Goal: Transaction & Acquisition: Register for event/course

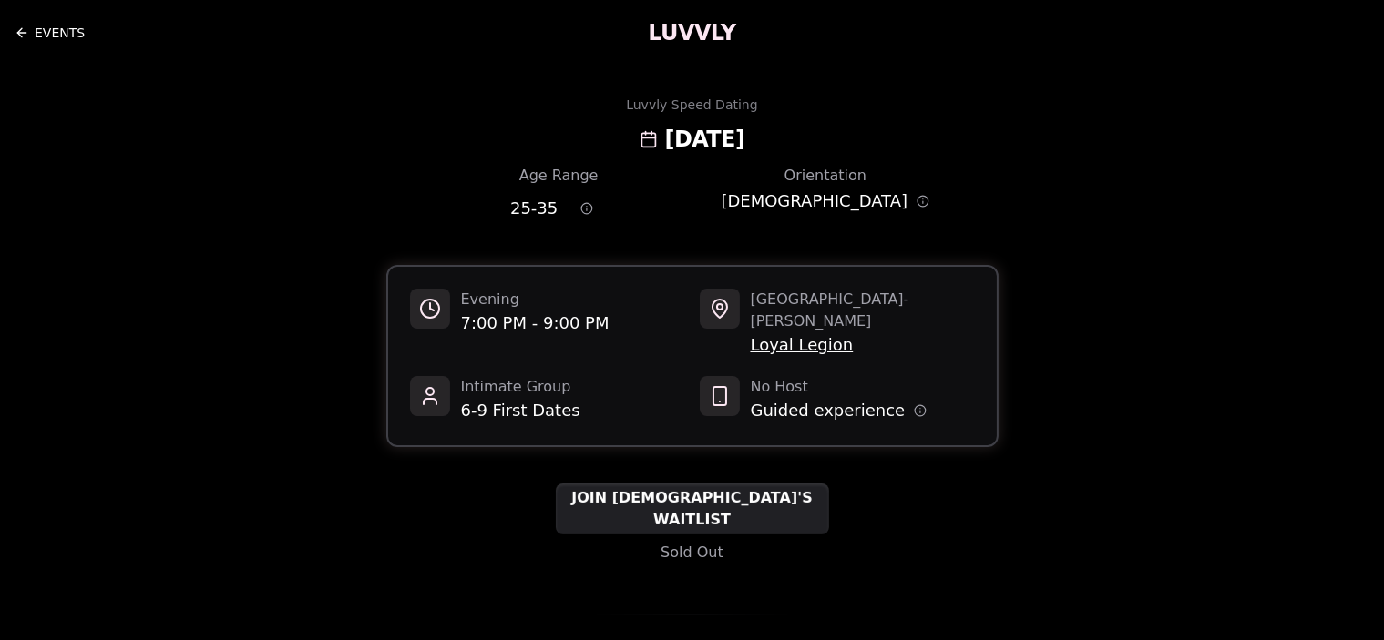
drag, startPoint x: 0, startPoint y: 0, endPoint x: 64, endPoint y: 28, distance: 69.7
click at [64, 28] on link "EVENTS" at bounding box center [50, 33] width 70 height 36
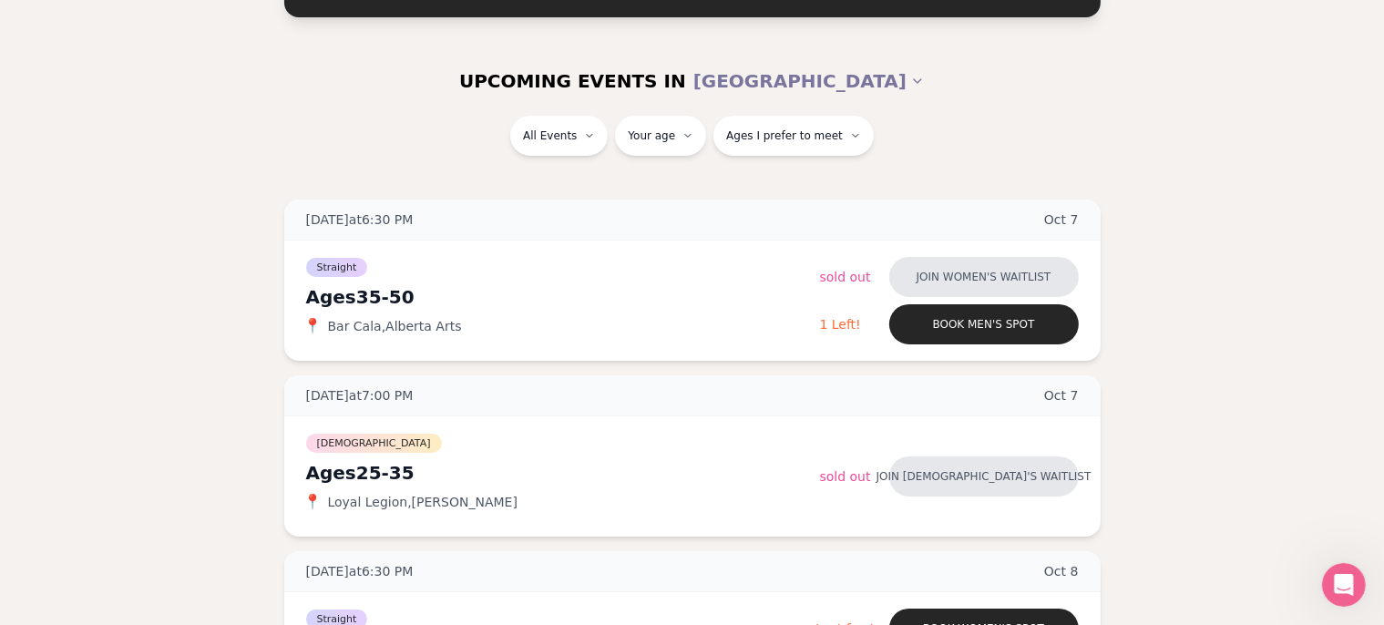
scroll to position [128, 5]
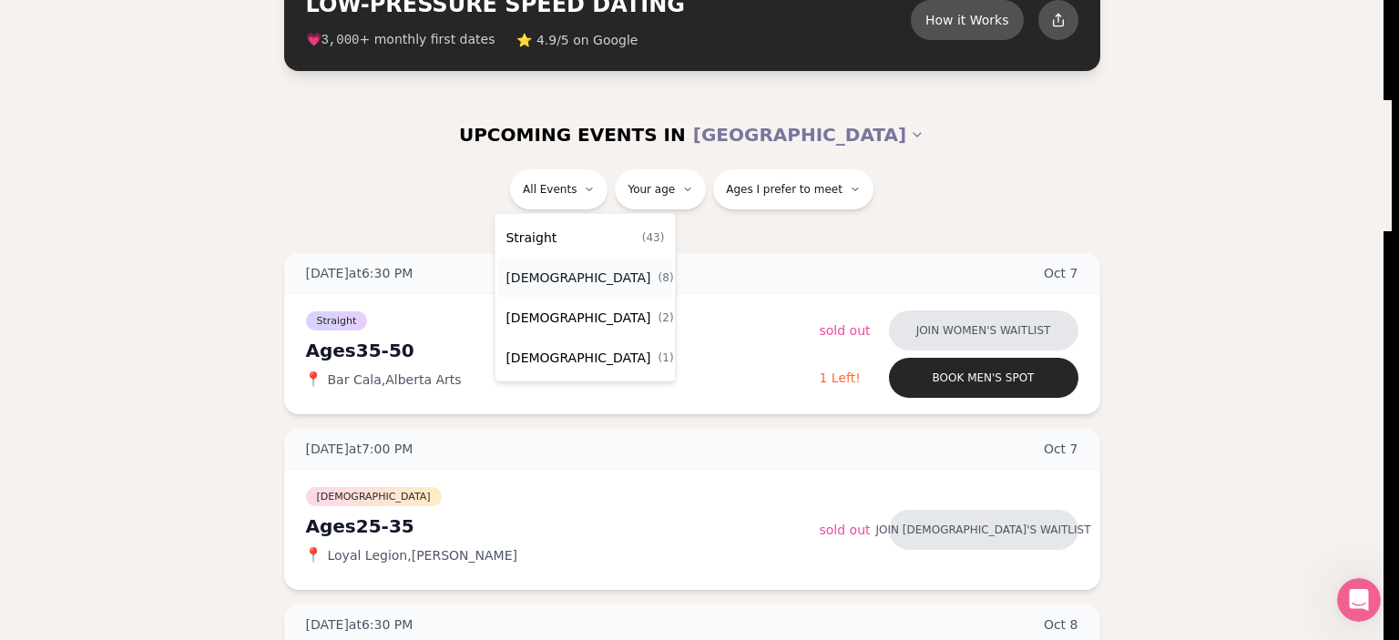
click at [573, 279] on span "[DEMOGRAPHIC_DATA]" at bounding box center [578, 278] width 145 height 18
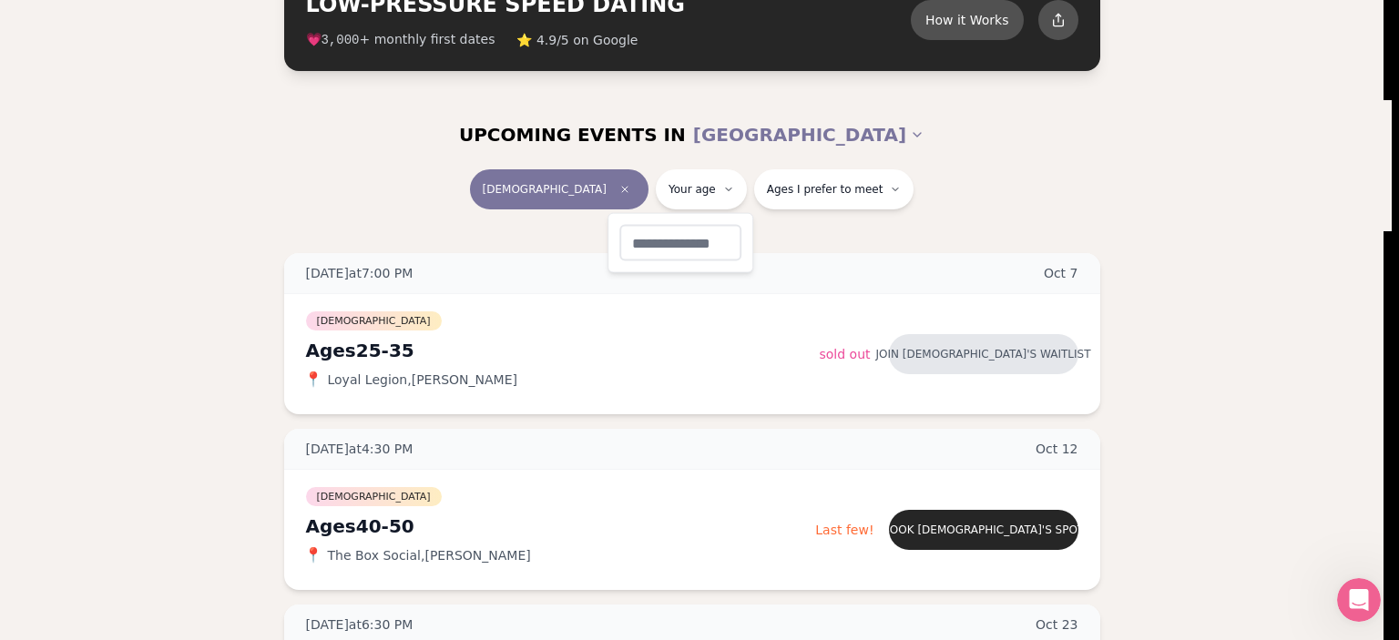
click at [693, 249] on input "number" at bounding box center [681, 243] width 122 height 36
type input "**"
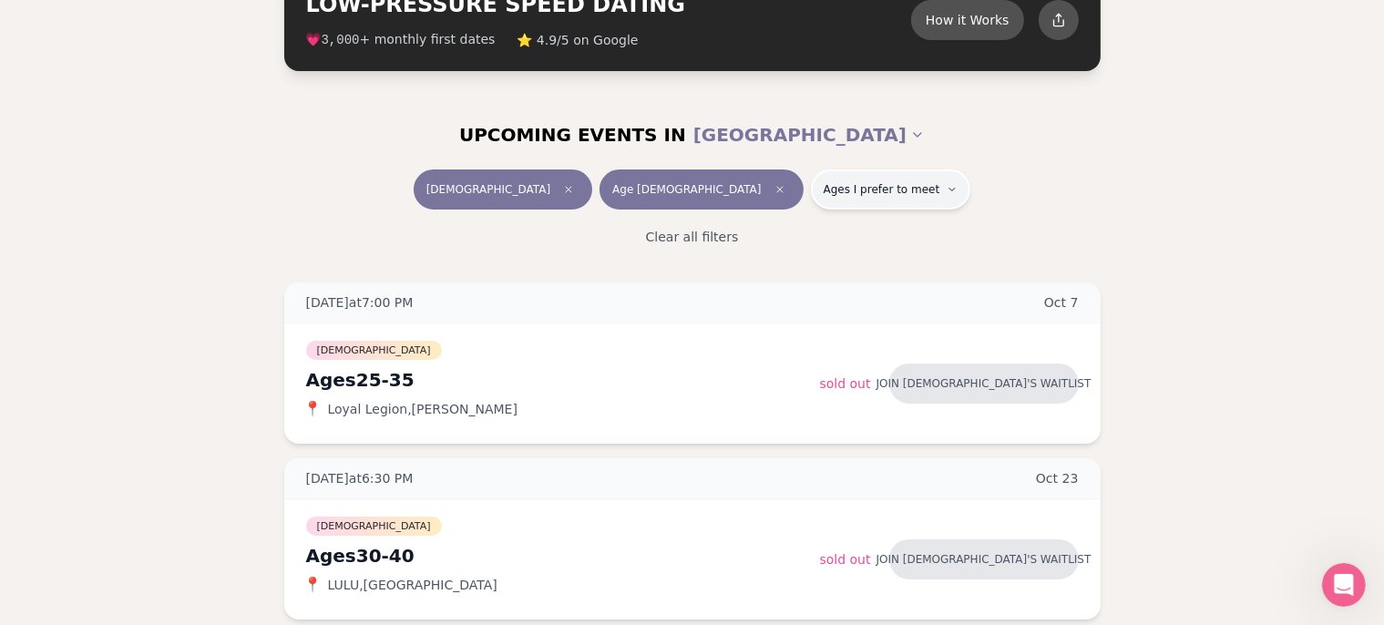
click at [825, 188] on span "Ages I prefer to meet" at bounding box center [882, 189] width 117 height 15
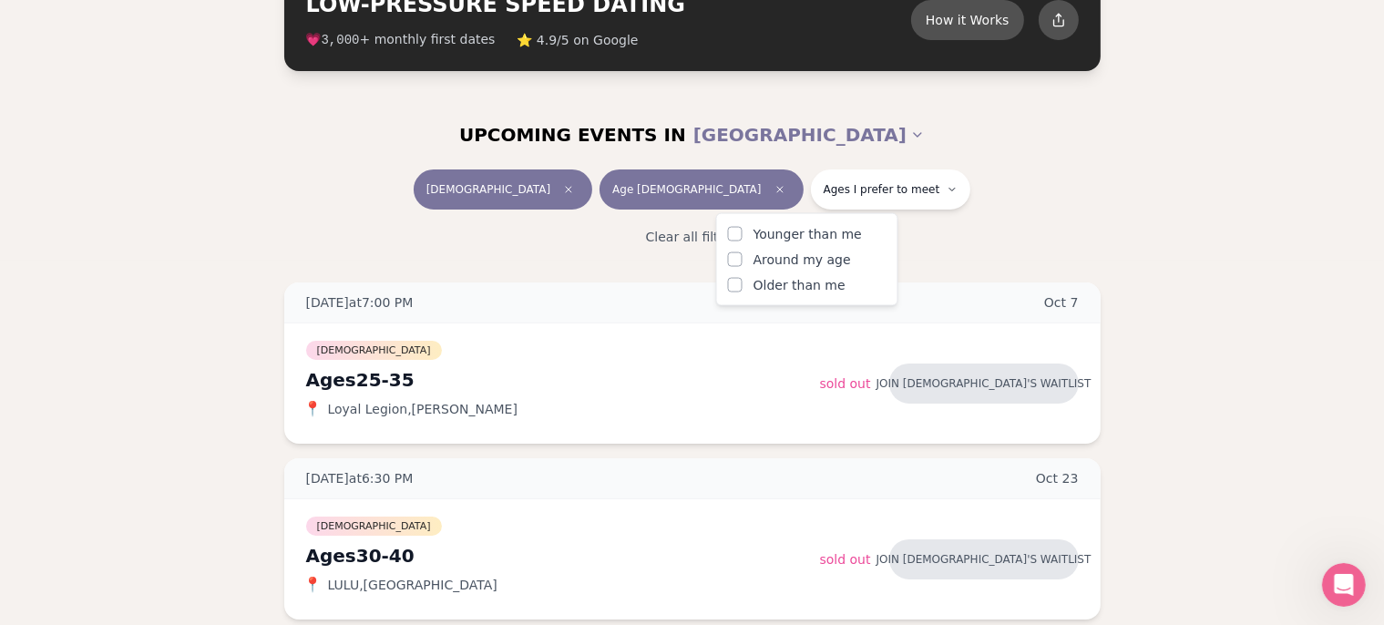
click at [809, 268] on span "Around my age" at bounding box center [801, 260] width 97 height 18
click at [743, 267] on button "Around my age" at bounding box center [735, 259] width 15 height 15
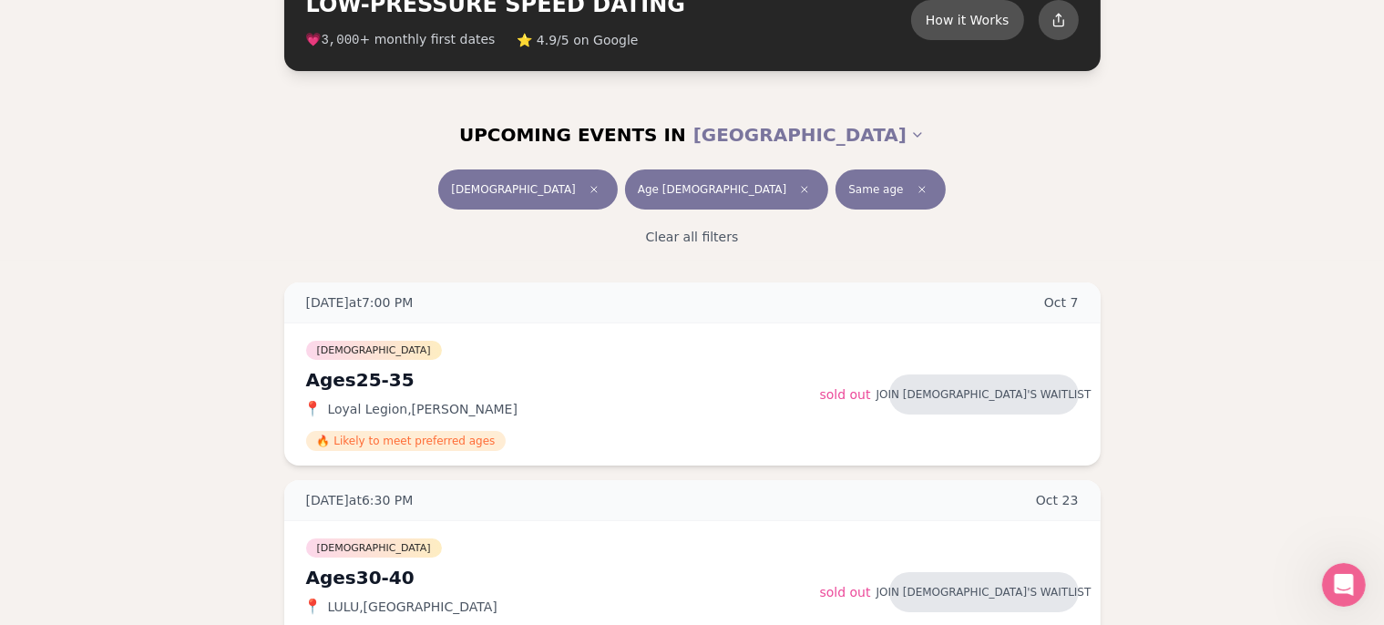
drag, startPoint x: 1050, startPoint y: 242, endPoint x: 876, endPoint y: 251, distance: 175.1
click at [876, 251] on div "Clear all filters" at bounding box center [692, 237] width 1020 height 40
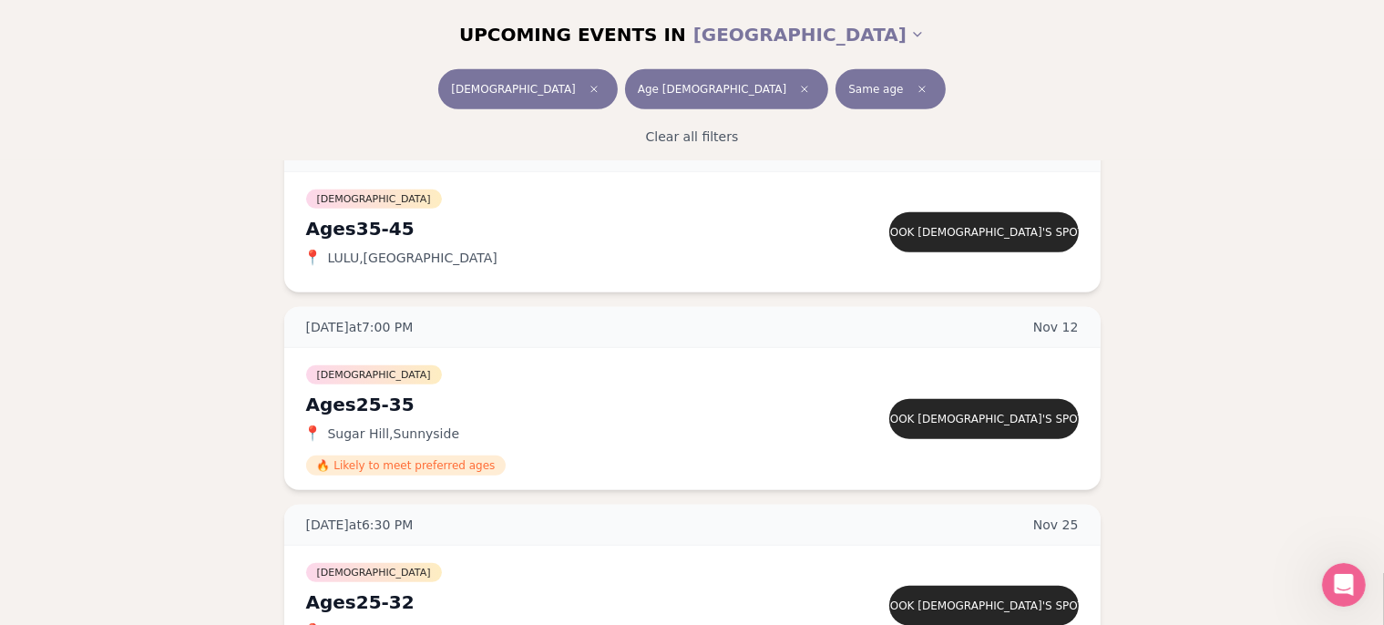
scroll to position [1046, 0]
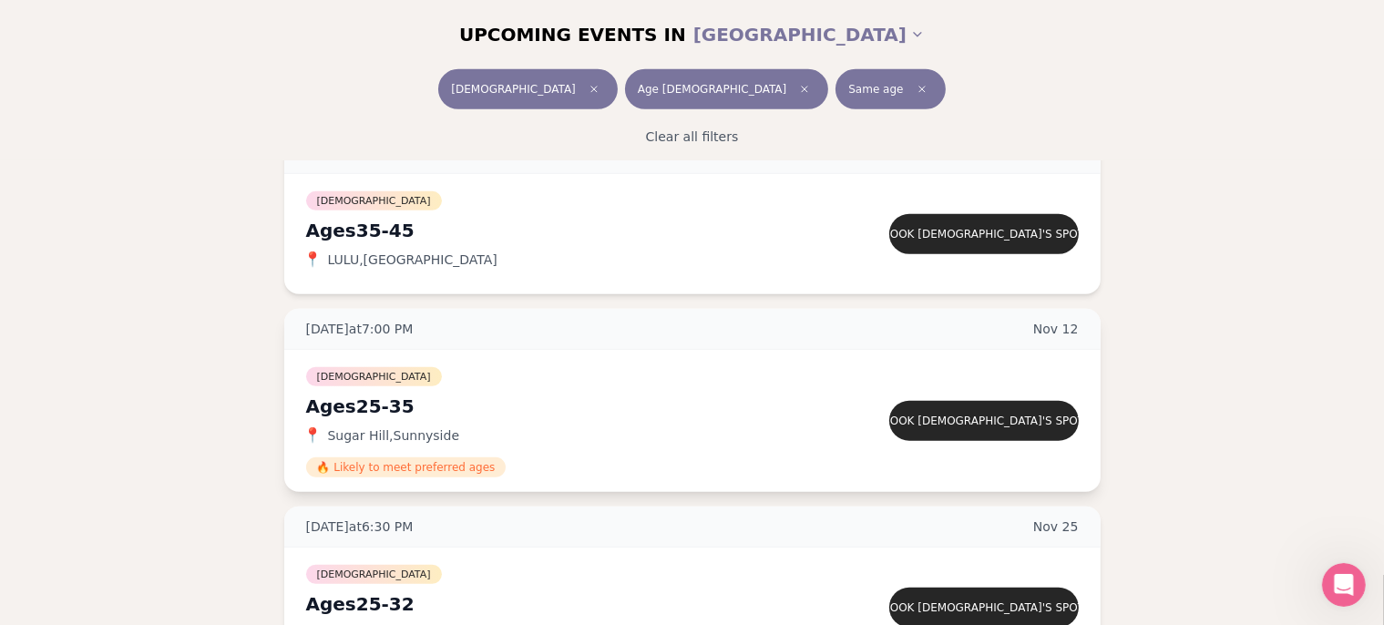
click at [354, 434] on span "Sugar Hill , [GEOGRAPHIC_DATA]" at bounding box center [394, 435] width 132 height 18
drag, startPoint x: 354, startPoint y: 434, endPoint x: 397, endPoint y: 428, distance: 43.2
click at [397, 428] on span "Sugar Hill , [GEOGRAPHIC_DATA]" at bounding box center [394, 435] width 132 height 18
copy span "Sugar Hill , [GEOGRAPHIC_DATA]"
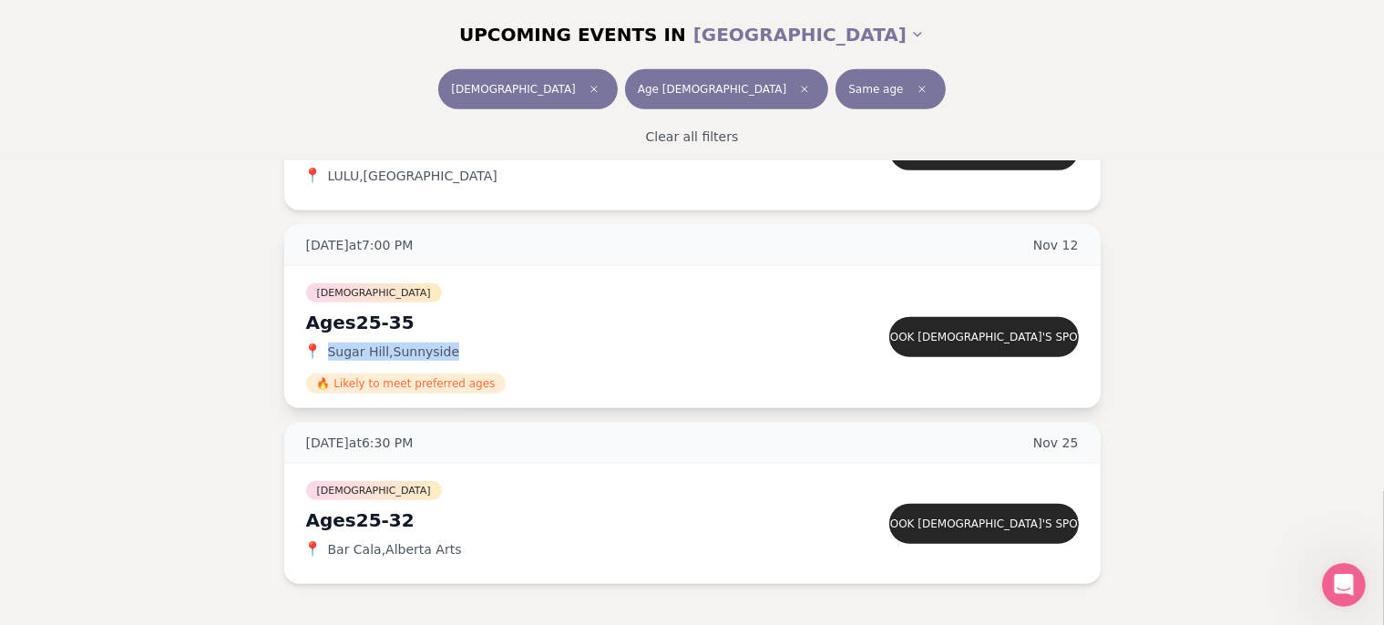
scroll to position [1133, 0]
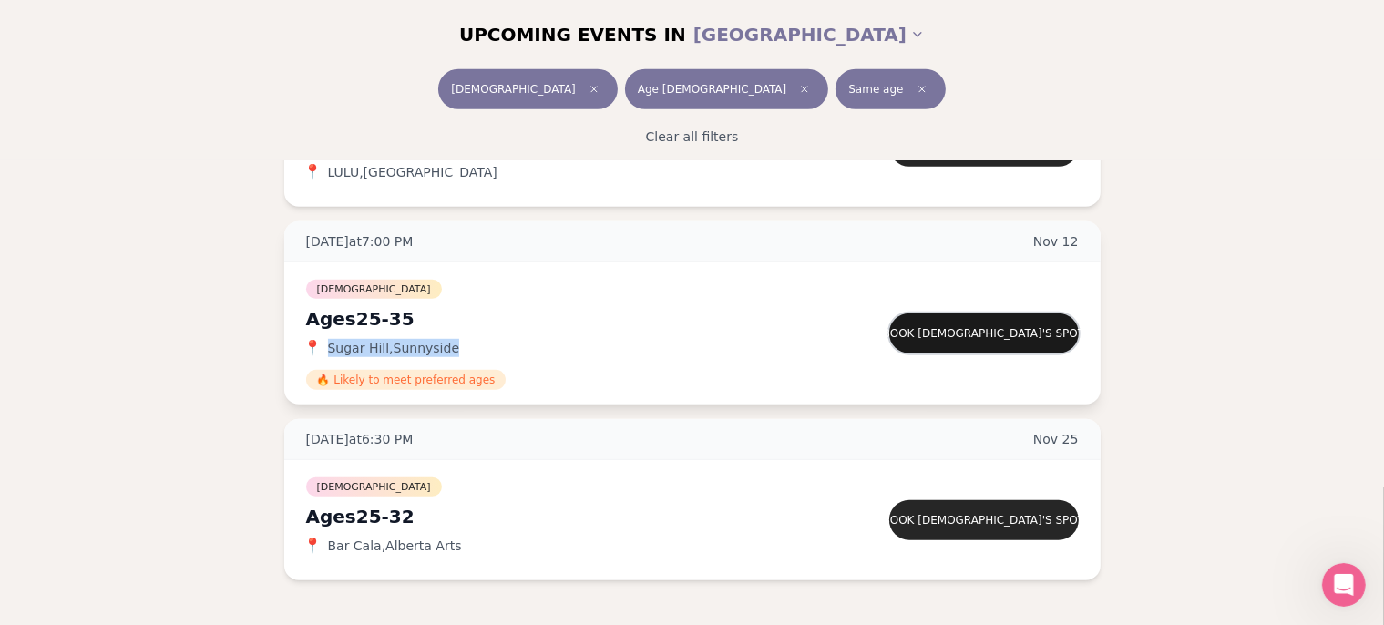
click at [1024, 335] on button "Book [DEMOGRAPHIC_DATA]'s spot" at bounding box center [984, 333] width 190 height 40
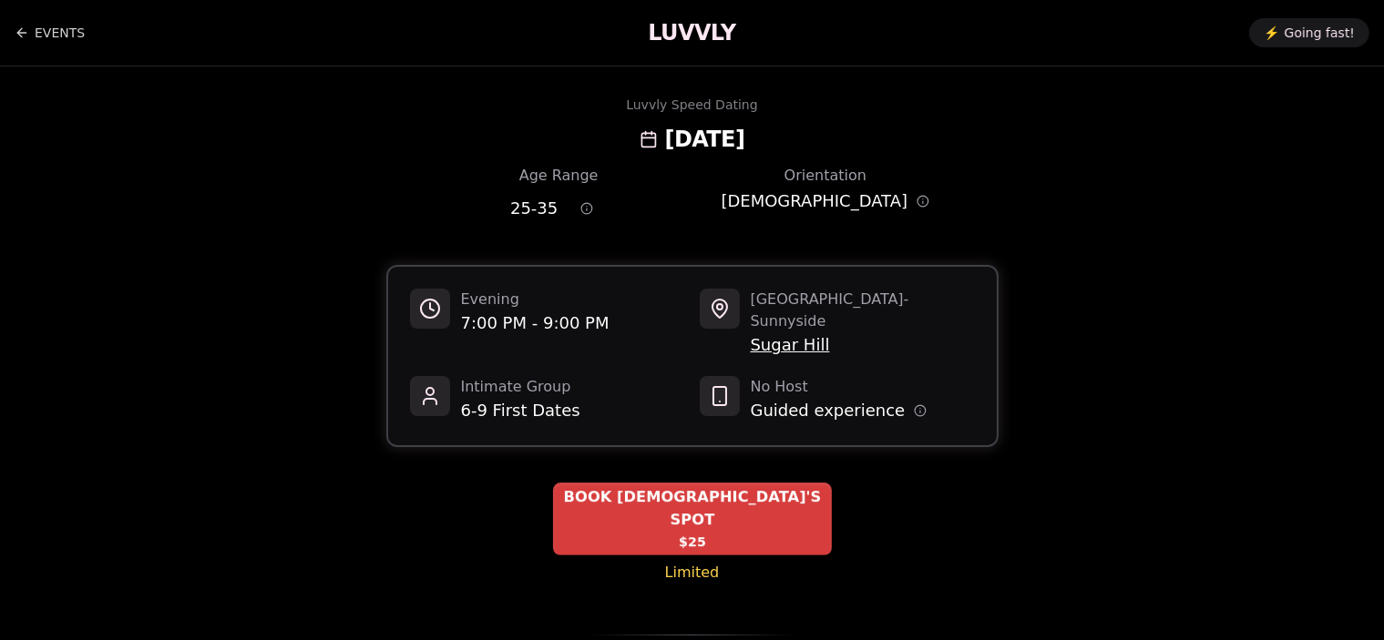
click at [752, 487] on span "BOOK [DEMOGRAPHIC_DATA]'S SPOT" at bounding box center [692, 509] width 279 height 45
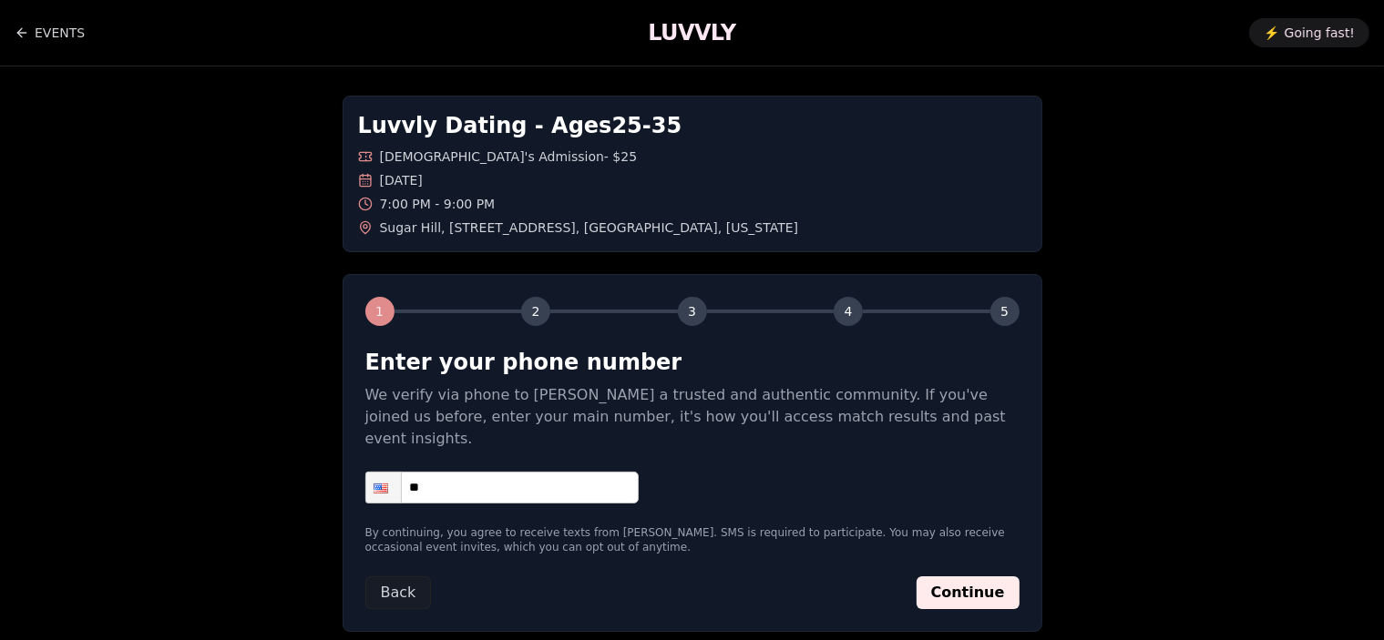
click at [456, 472] on input "**" at bounding box center [501, 488] width 273 height 32
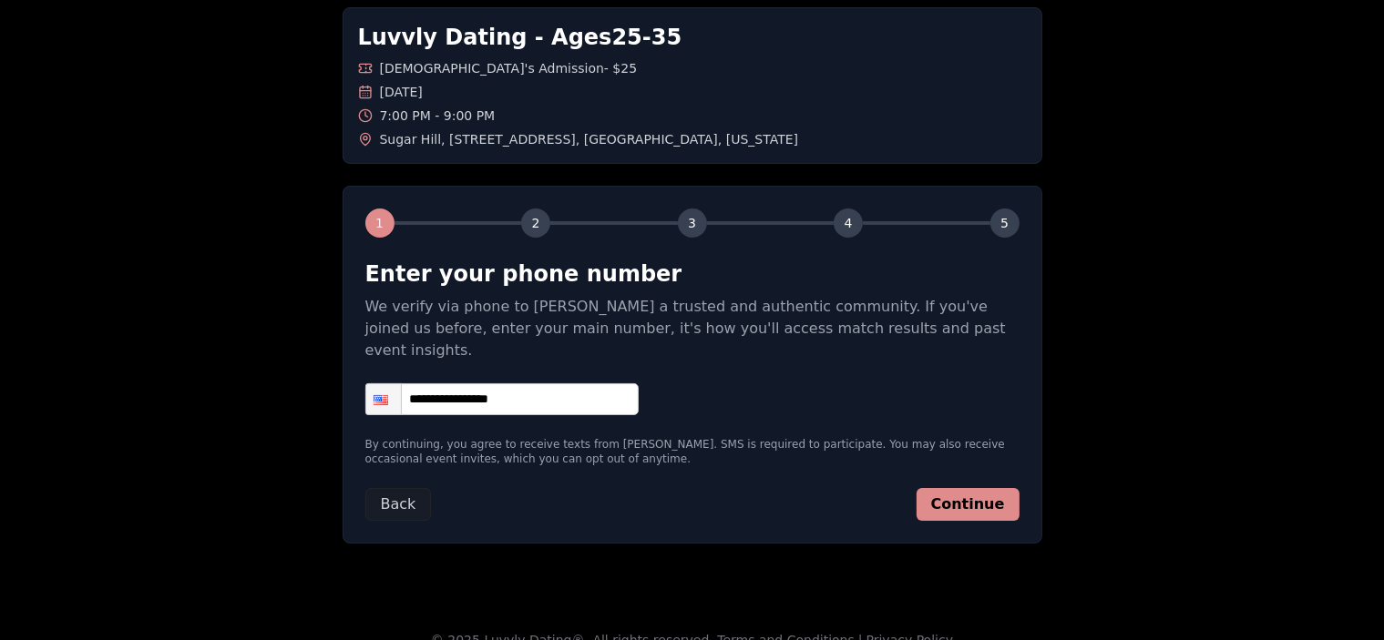
type input "**********"
click at [991, 488] on button "Continue" at bounding box center [968, 504] width 103 height 33
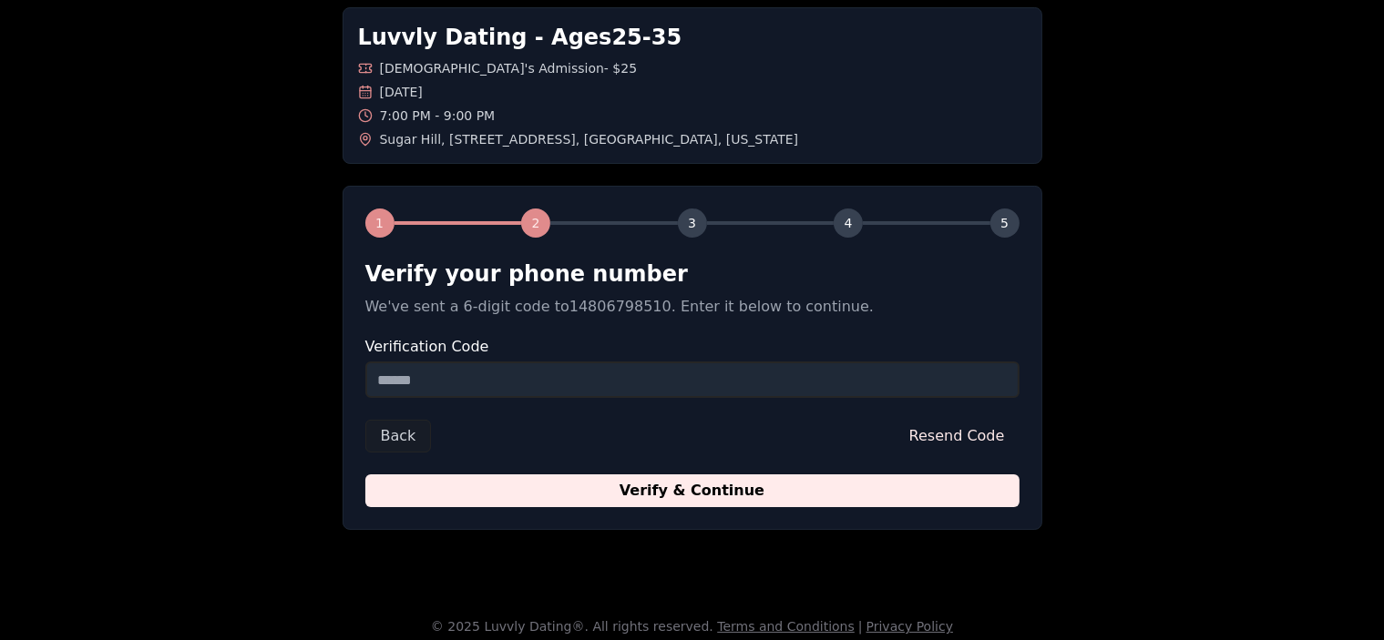
click at [694, 394] on input "Verification Code" at bounding box center [692, 380] width 654 height 36
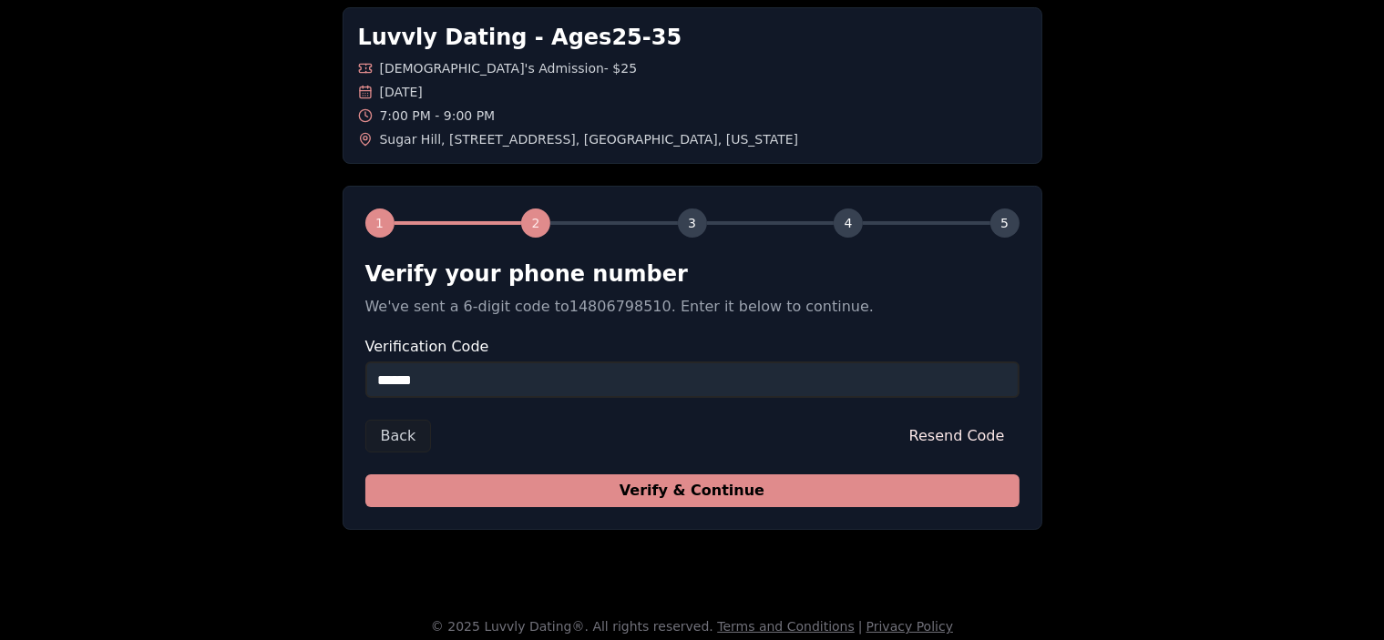
type input "******"
click at [737, 497] on button "Verify & Continue" at bounding box center [692, 491] width 654 height 33
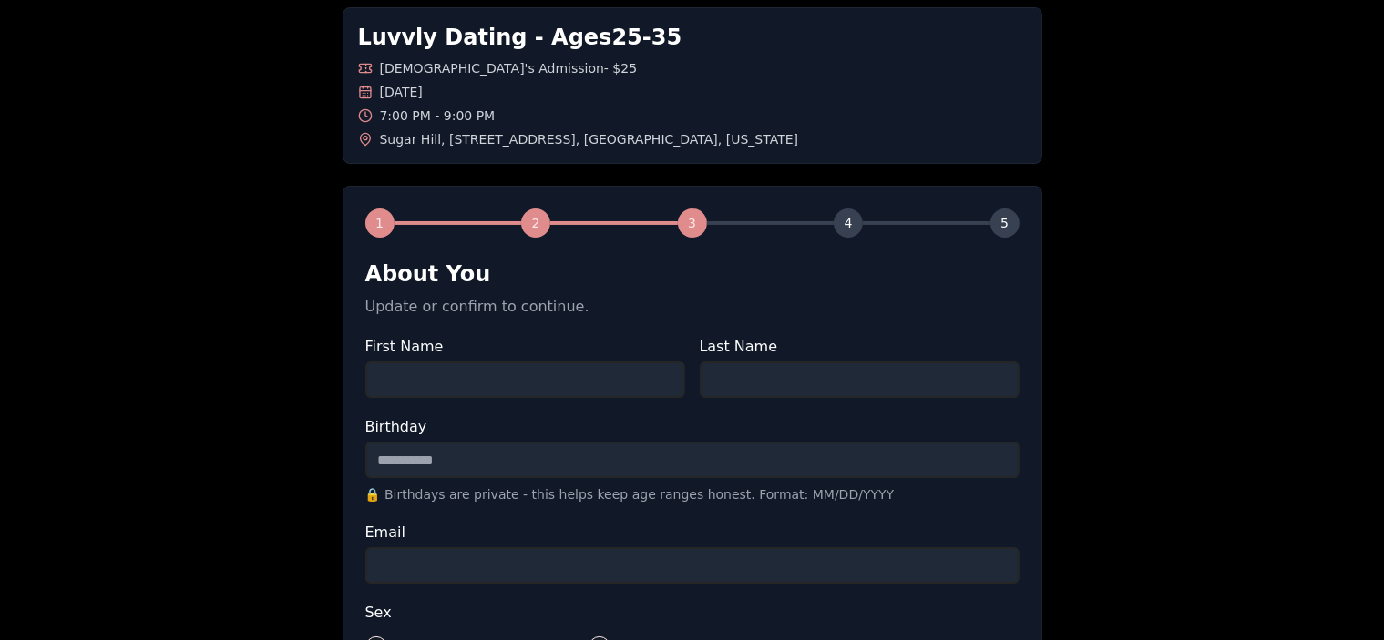
click at [611, 378] on input "First Name" at bounding box center [525, 380] width 320 height 36
type input "*******"
type input "**********"
click at [603, 567] on input "Email" at bounding box center [692, 566] width 654 height 36
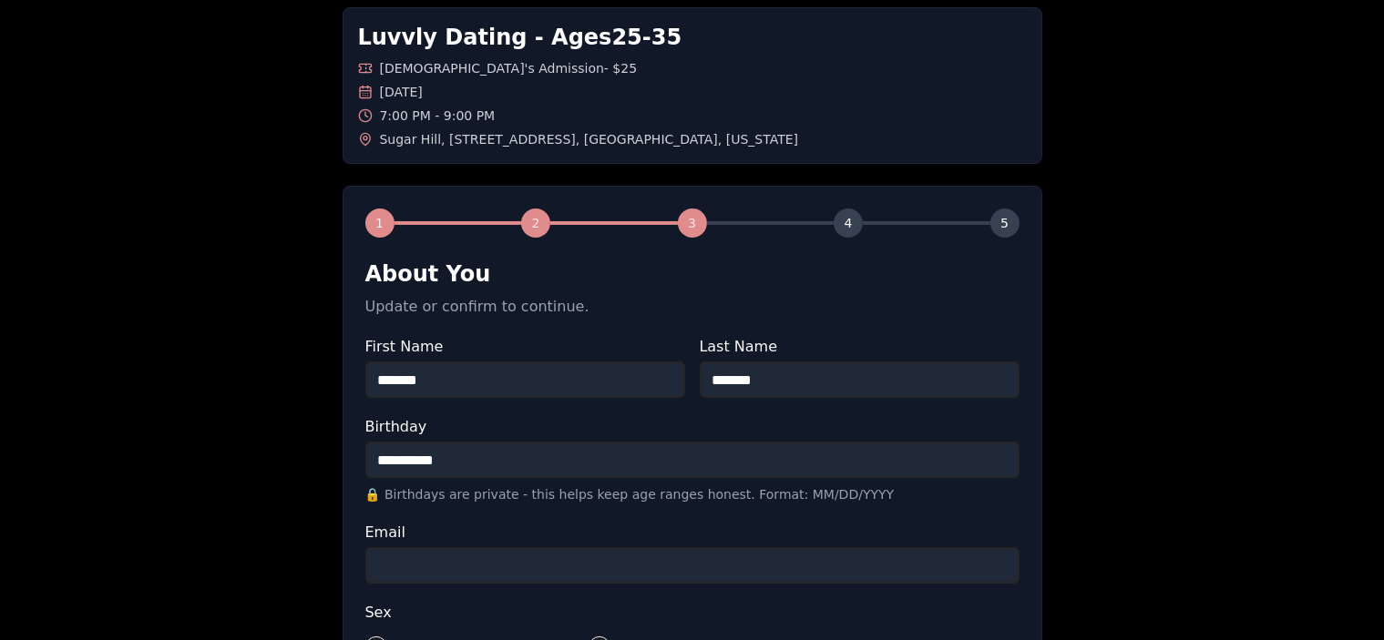
type input "**********"
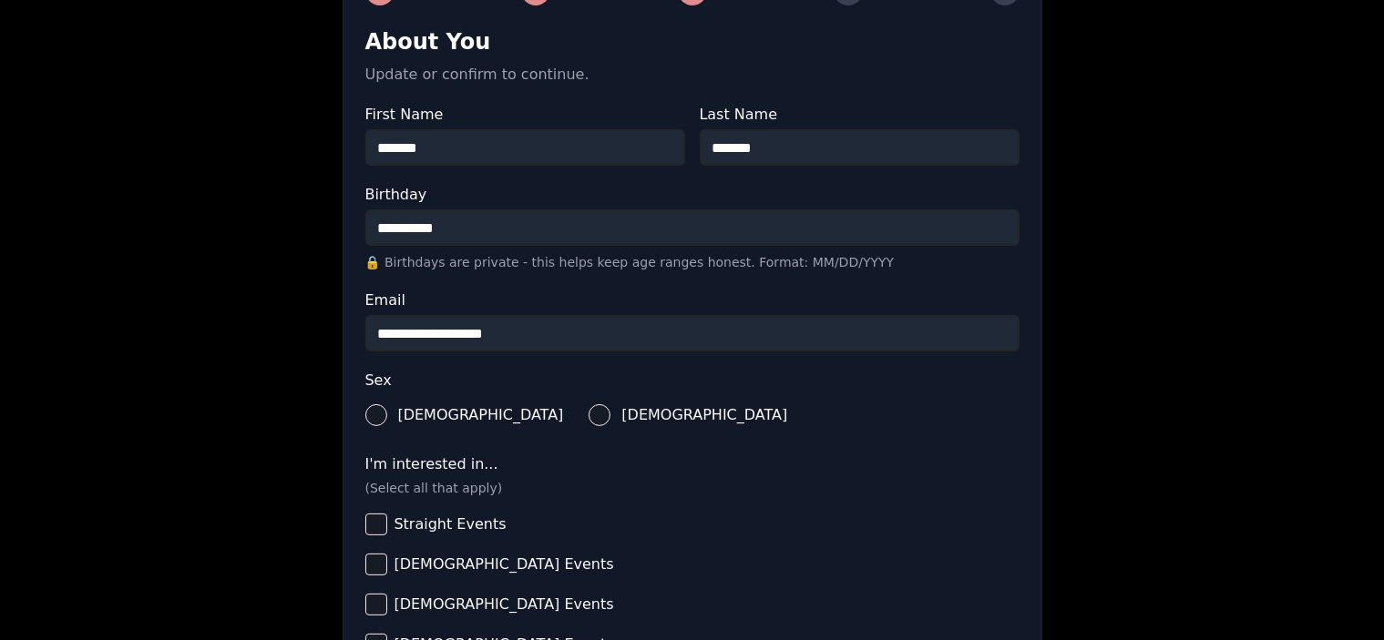
click at [589, 417] on button "[DEMOGRAPHIC_DATA]" at bounding box center [600, 416] width 22 height 22
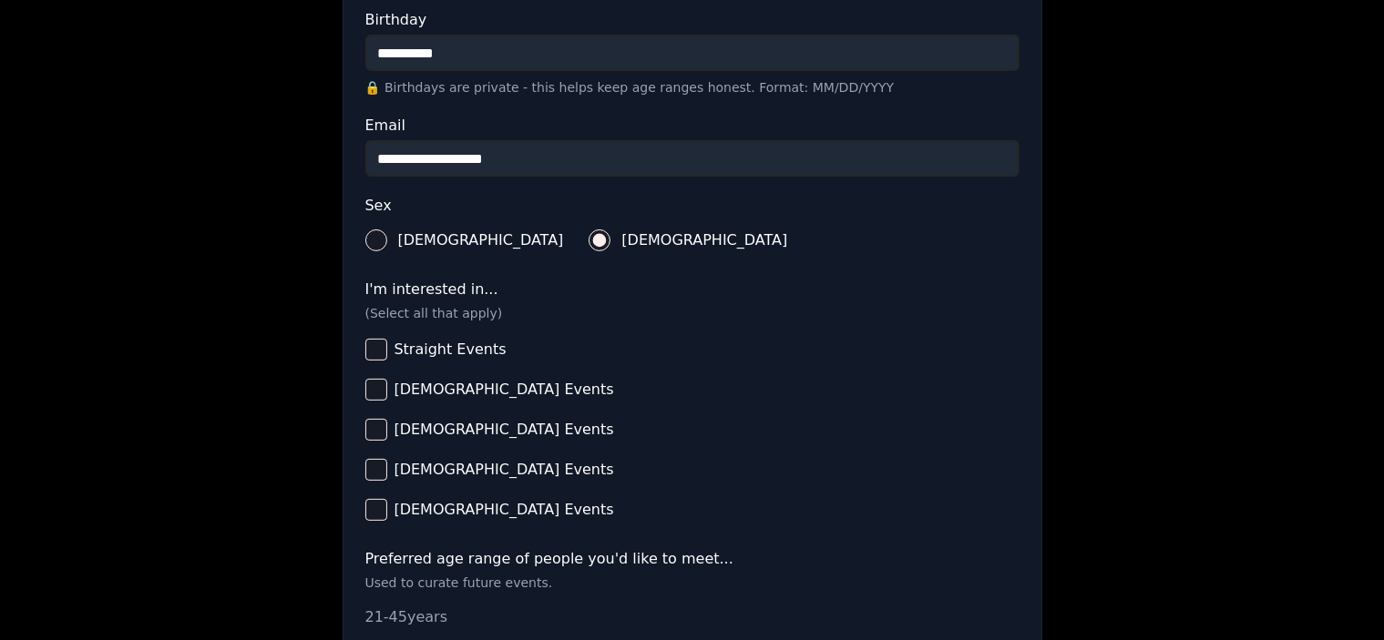
scroll to position [508, 0]
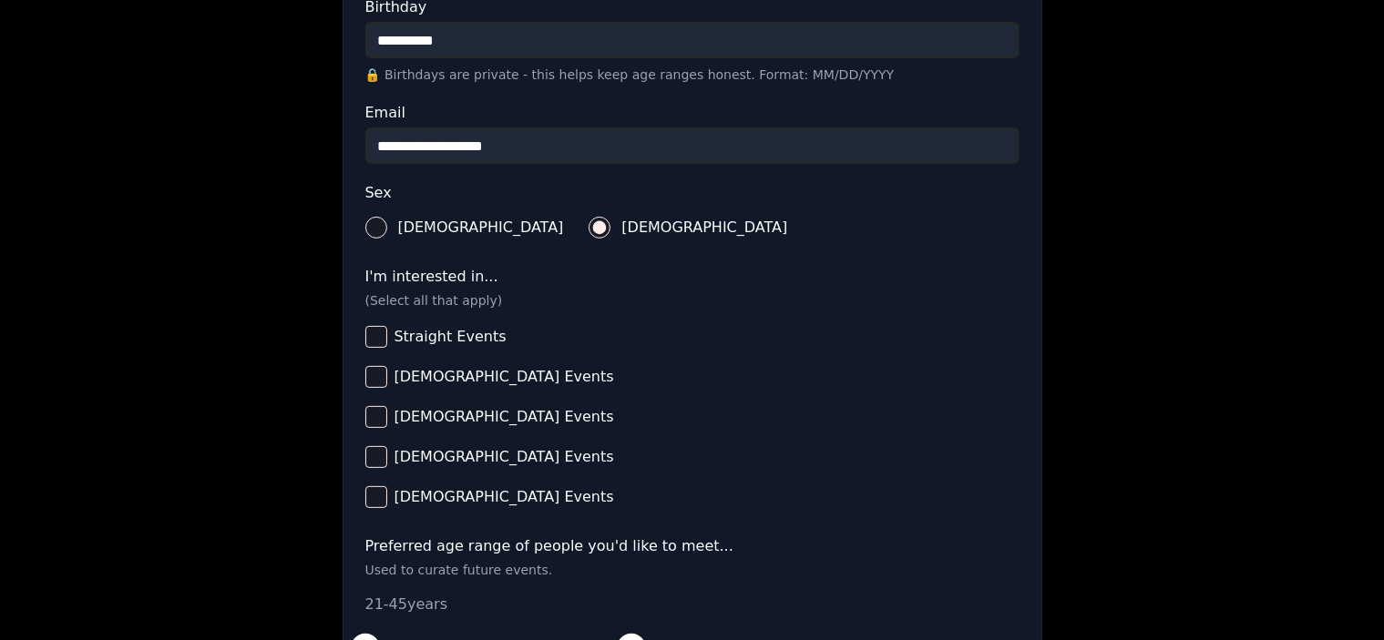
click at [427, 370] on span "[DEMOGRAPHIC_DATA] Events" at bounding box center [504, 377] width 220 height 15
click at [387, 368] on button "[DEMOGRAPHIC_DATA] Events" at bounding box center [376, 377] width 22 height 22
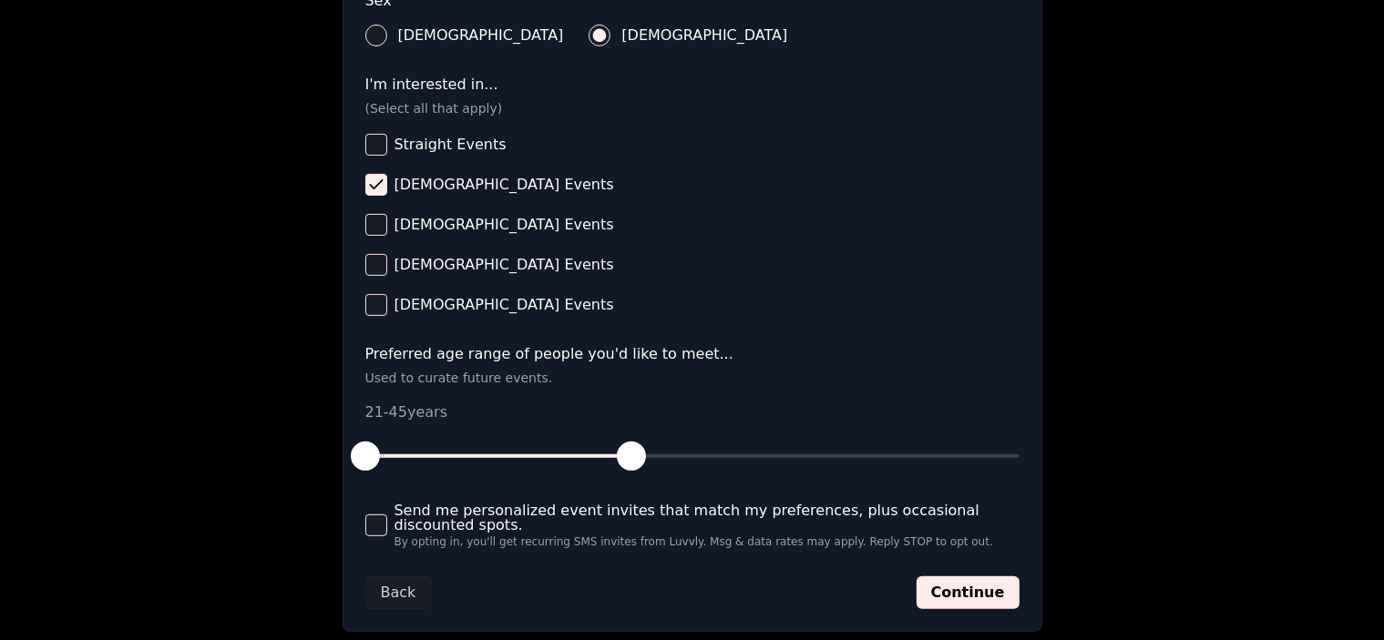
scroll to position [702, 0]
drag, startPoint x: 360, startPoint y: 450, endPoint x: 465, endPoint y: 451, distance: 104.8
click at [465, 451] on span "button" at bounding box center [464, 455] width 29 height 29
drag, startPoint x: 638, startPoint y: 451, endPoint x: 536, endPoint y: 447, distance: 102.1
click at [536, 447] on span "button" at bounding box center [531, 455] width 29 height 29
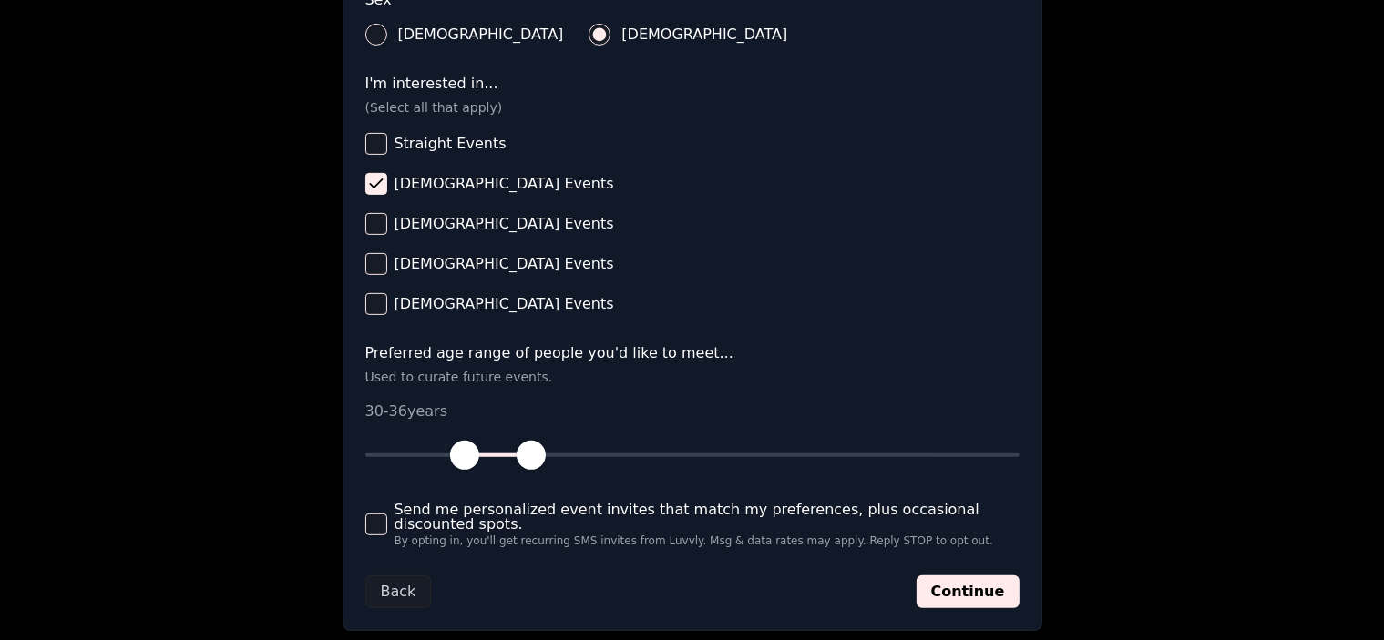
click at [582, 517] on span "Send me personalized event invites that match my preferences, plus occasional d…" at bounding box center [706, 517] width 625 height 29
click at [387, 517] on button "Send me personalized event invites that match my preferences, plus occasional d…" at bounding box center [376, 525] width 22 height 22
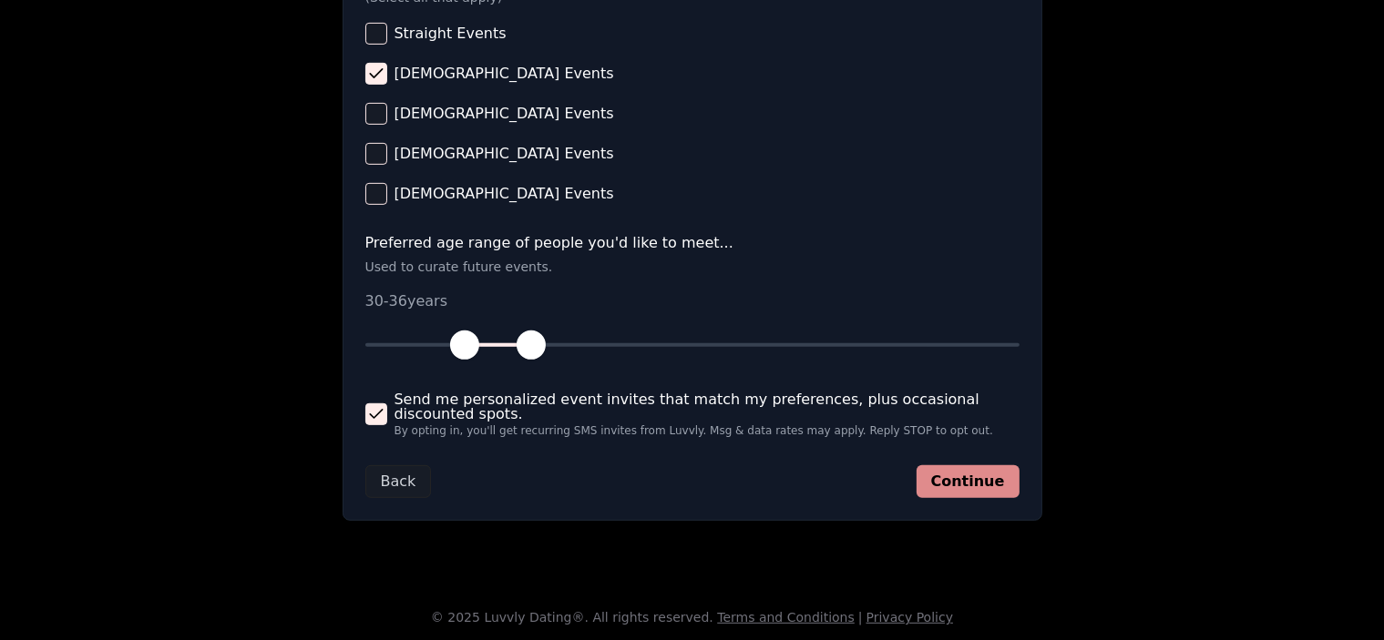
click at [978, 475] on button "Continue" at bounding box center [968, 482] width 103 height 33
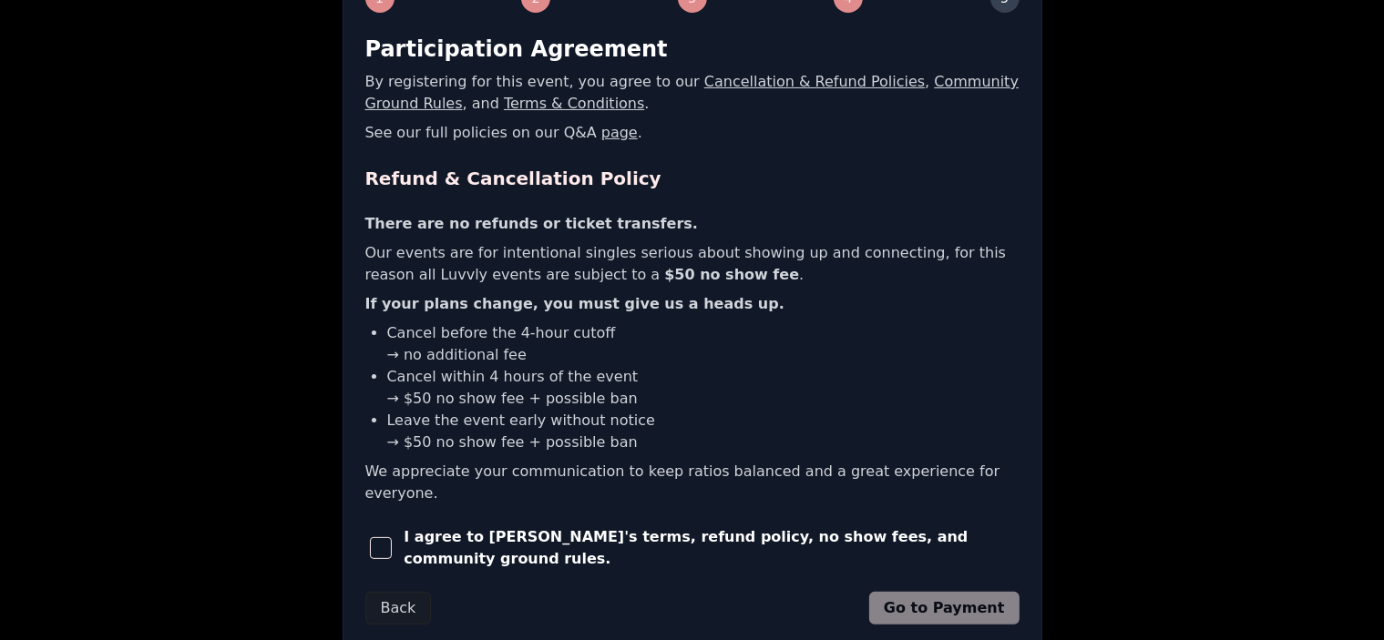
scroll to position [313, 0]
click at [741, 528] on span "I agree to [PERSON_NAME]'s terms, refund policy, no show fees, and community gr…" at bounding box center [711, 549] width 615 height 44
click at [375, 538] on span "button" at bounding box center [381, 549] width 22 height 22
click at [936, 87] on link "Community Ground Rules" at bounding box center [692, 92] width 654 height 39
click at [913, 592] on button "Go to Payment" at bounding box center [944, 608] width 150 height 33
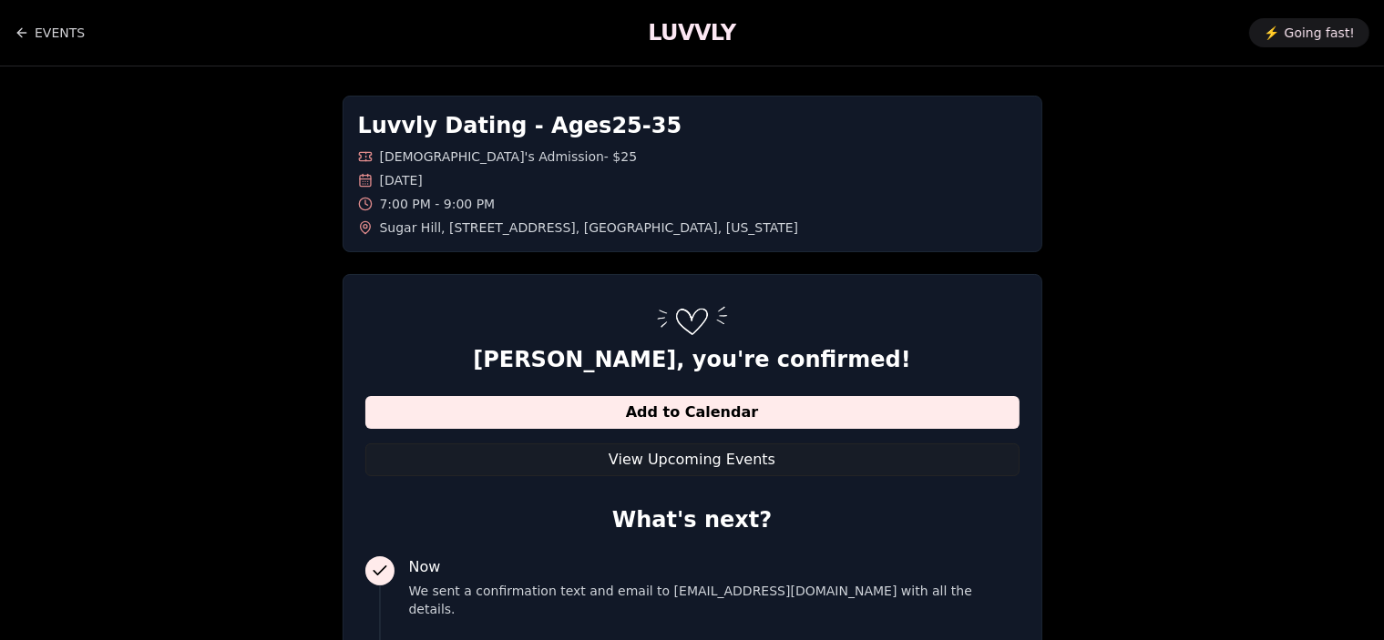
click at [514, 229] on span "Sugar Hill , 3348 Southeast Belmont Street , Portland , Oregon" at bounding box center [589, 228] width 419 height 18
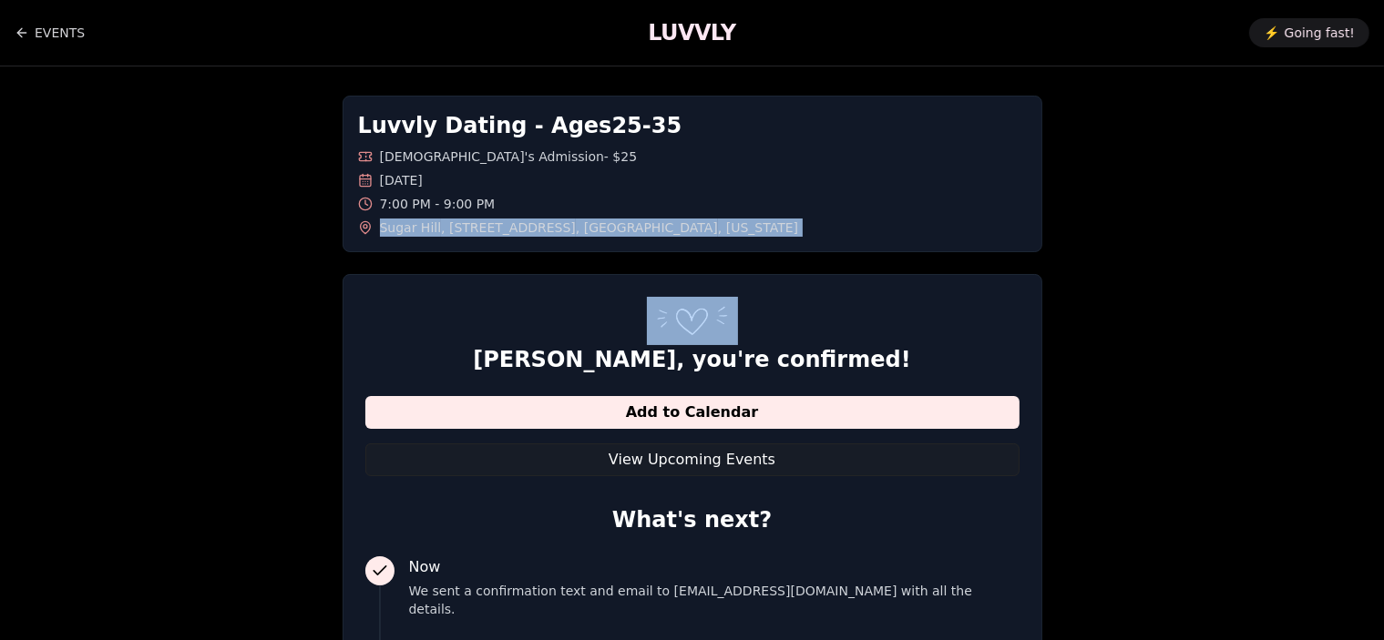
click at [514, 229] on span "Sugar Hill , 3348 Southeast Belmont Street , Portland , Oregon" at bounding box center [589, 228] width 419 height 18
copy span "Sugar Hill , 3348 Southeast Belmont Street , Portland , Oregon"
